Goal: Check status: Check status

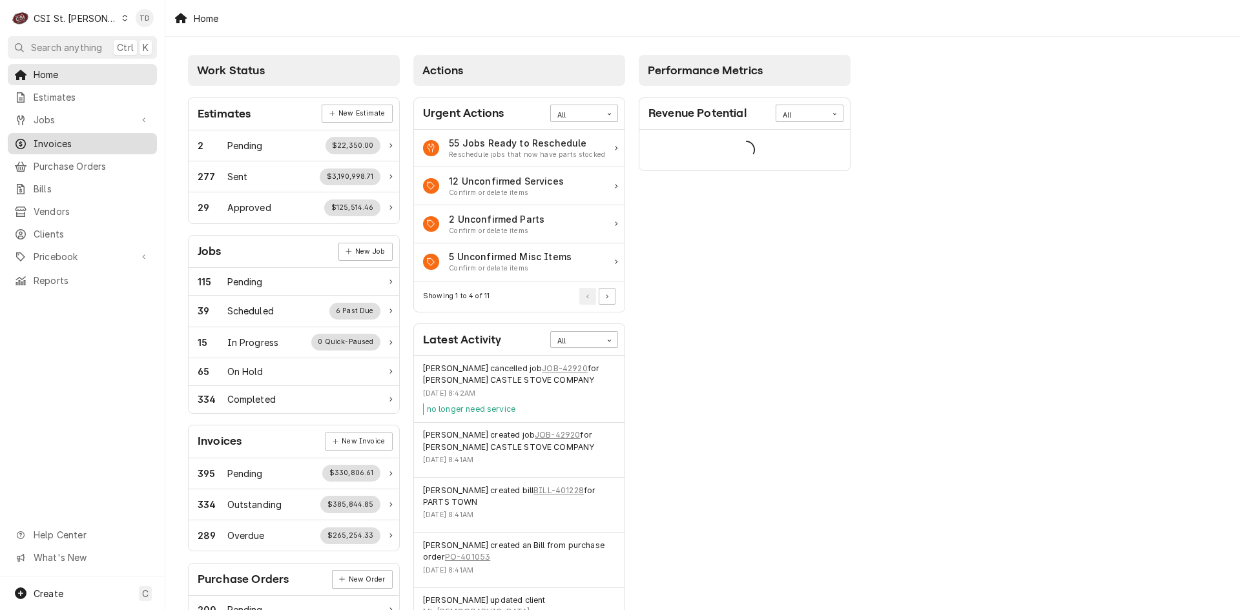
click at [102, 137] on span "Invoices" at bounding box center [92, 144] width 117 height 14
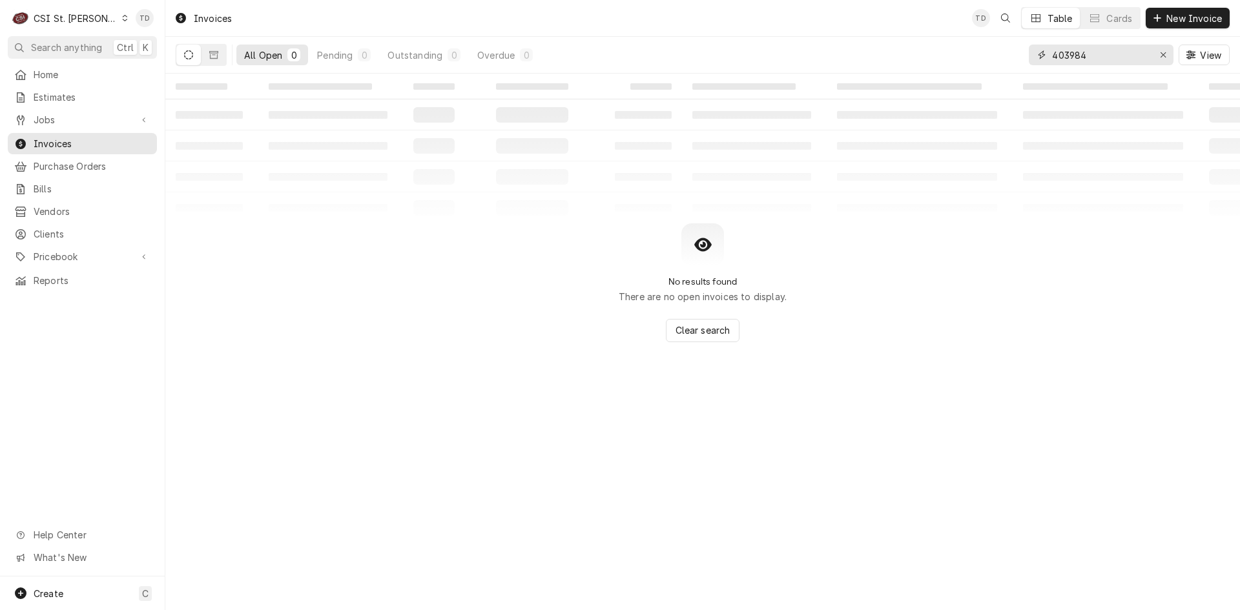
click at [1112, 58] on input "403984" at bounding box center [1100, 55] width 97 height 21
click at [1112, 57] on input "403984" at bounding box center [1100, 55] width 97 height 21
type input "403551"
click at [211, 45] on button "Dynamic Content Wrapper" at bounding box center [213, 55] width 25 height 21
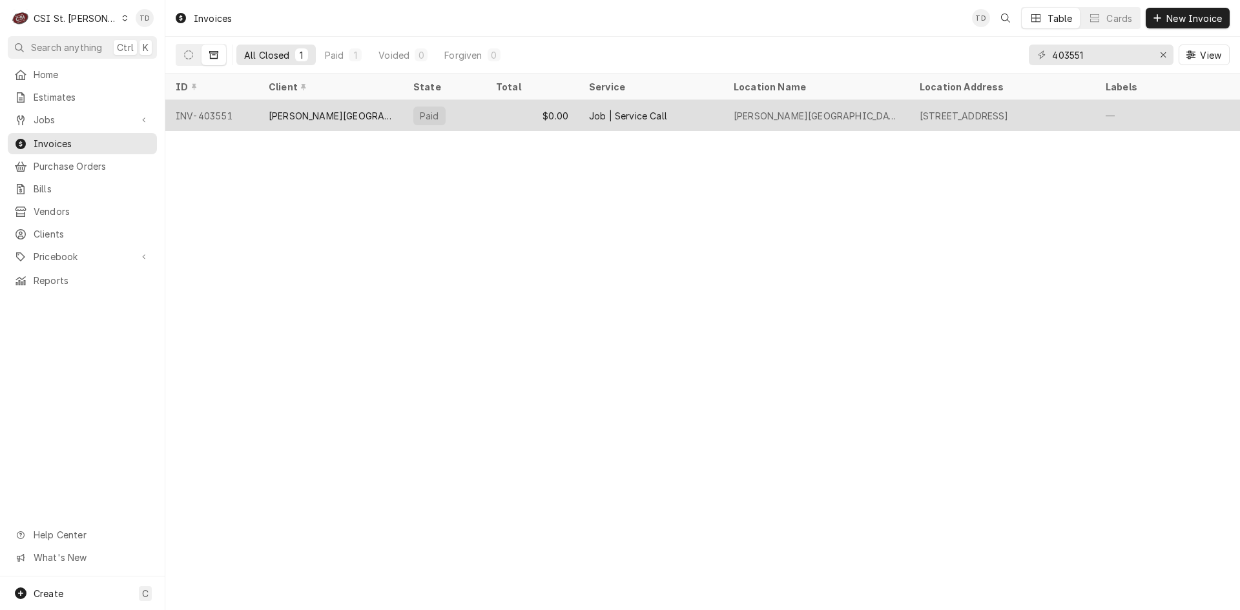
click at [360, 114] on div "Clayton Plaza Hotel" at bounding box center [330, 115] width 145 height 31
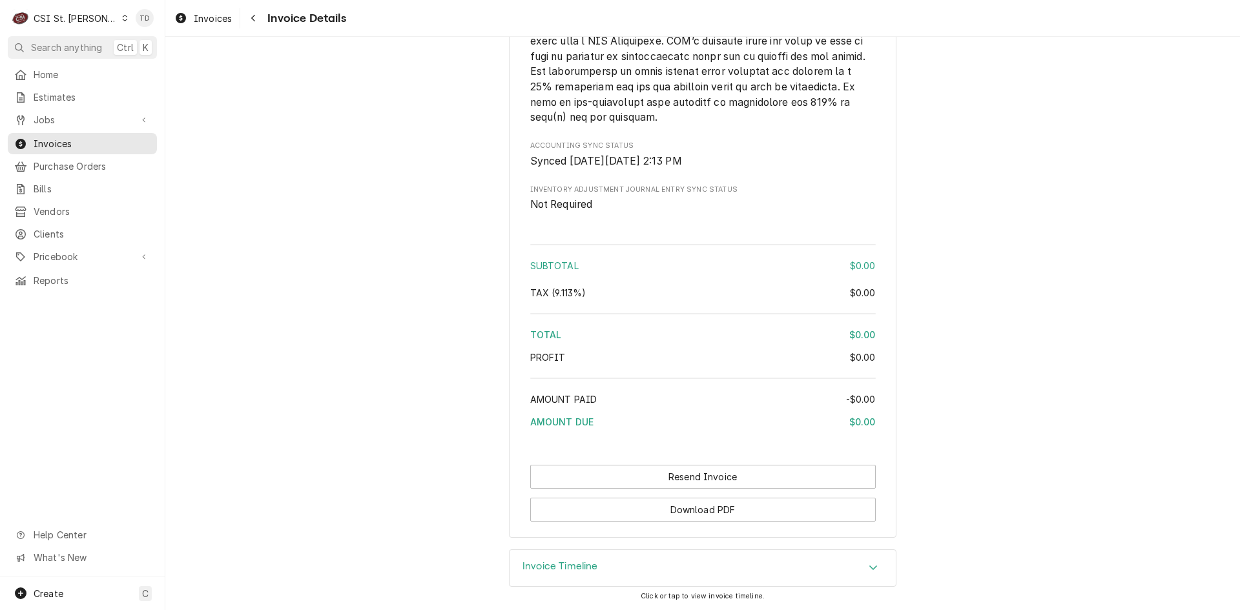
scroll to position [1823, 0]
click at [659, 571] on div "Invoice Timeline" at bounding box center [703, 568] width 386 height 36
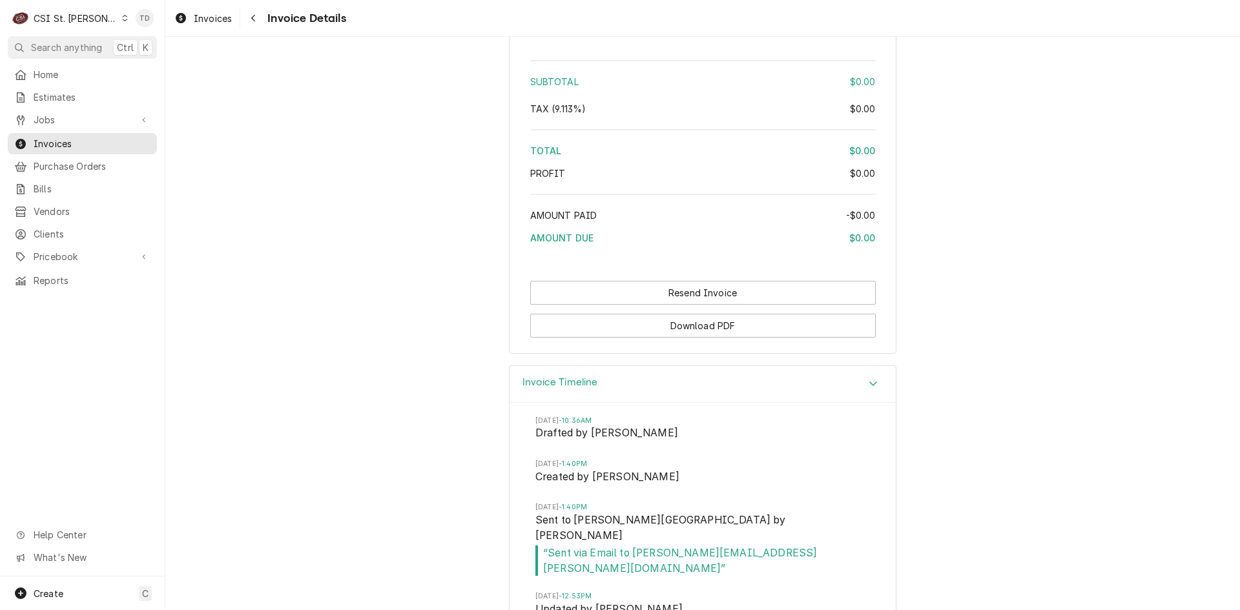
scroll to position [2015, 0]
